Goal: Find specific page/section: Locate a particular part of the current website

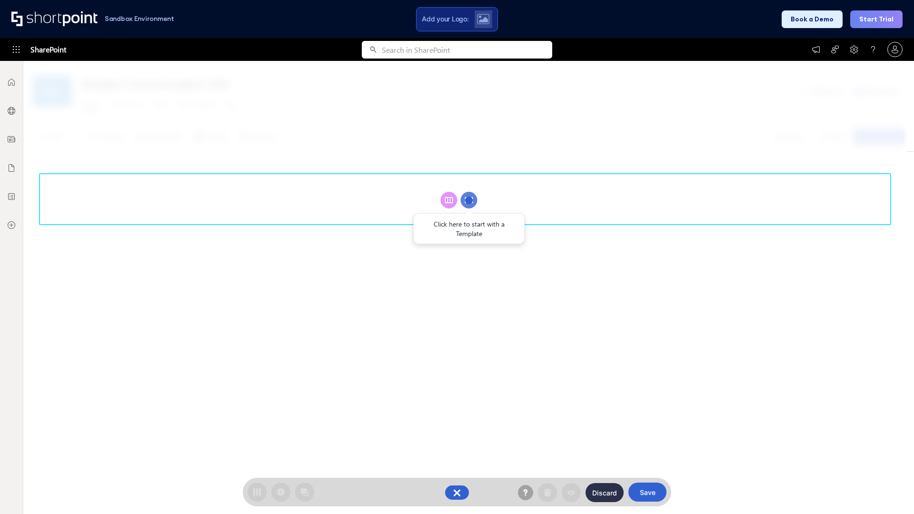
click at [469, 200] on circle at bounding box center [469, 200] width 17 height 17
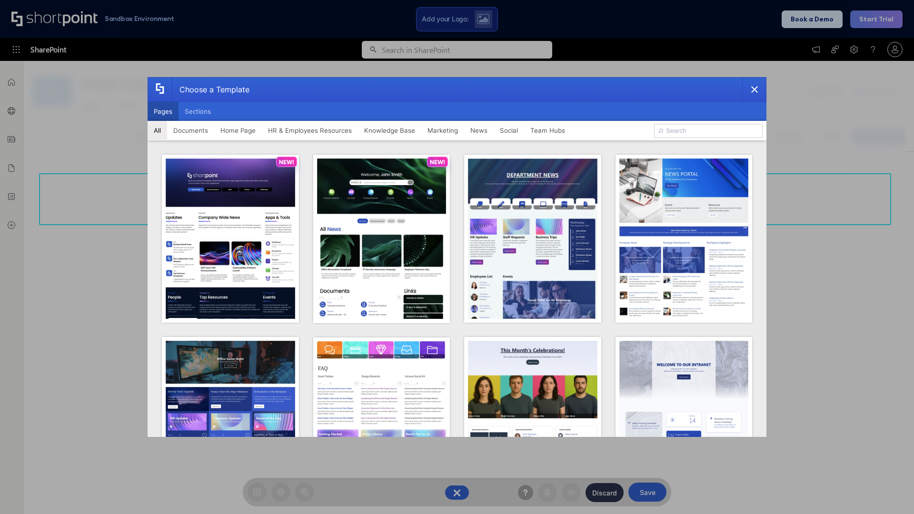
click at [163, 111] on button "Pages" at bounding box center [163, 111] width 31 height 19
type input "HR 4"
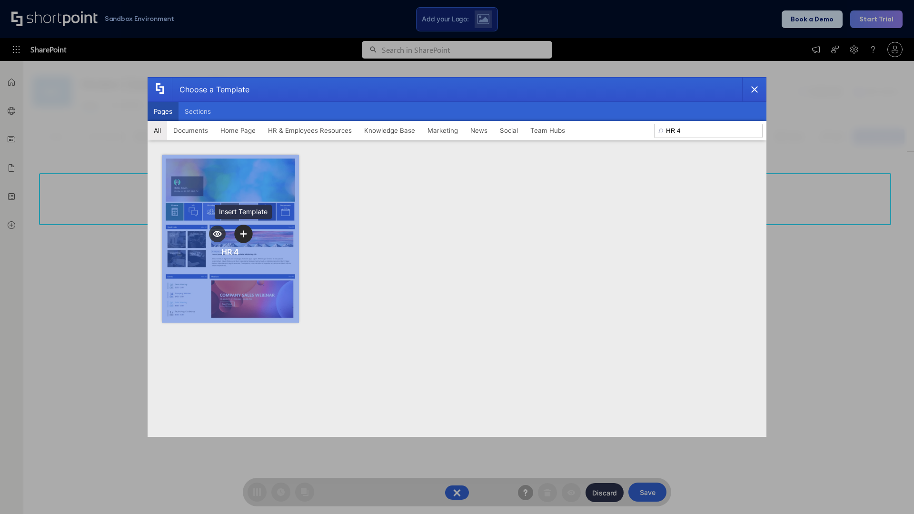
click at [243, 234] on icon "template selector" at bounding box center [243, 233] width 7 height 7
